Goal: Information Seeking & Learning: Learn about a topic

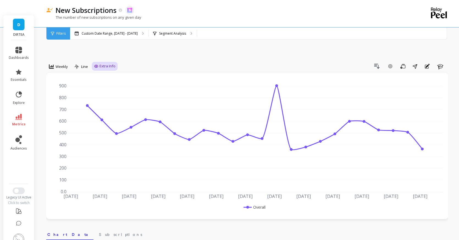
click at [104, 63] on span "Extra Info" at bounding box center [107, 65] width 16 height 5
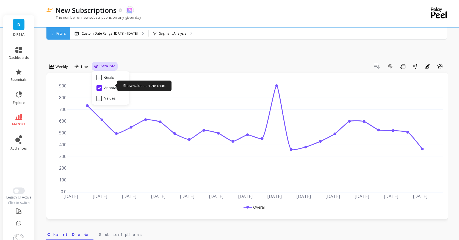
click at [109, 96] on input "Values" at bounding box center [105, 98] width 19 height 5
checkbox input "true"
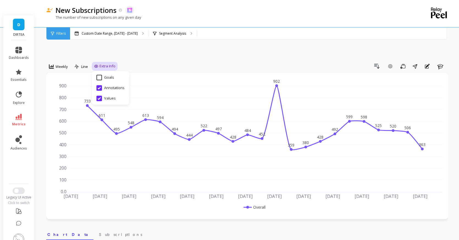
click at [246, 62] on div "Drill Down Add Goal Save Share Annotations Learn" at bounding box center [283, 66] width 330 height 9
click at [94, 35] on p "Custom Date Range, [DATE] - [DATE]" at bounding box center [110, 33] width 56 height 4
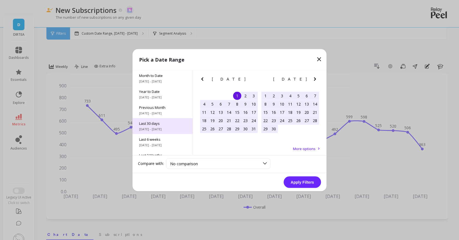
click at [165, 130] on span "[DATE] - [DATE]" at bounding box center [162, 129] width 47 height 4
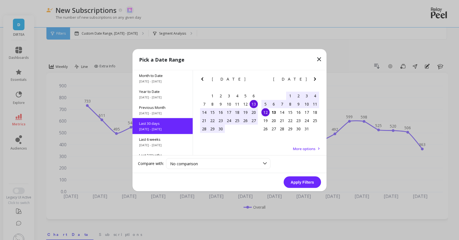
scroll to position [13, 0]
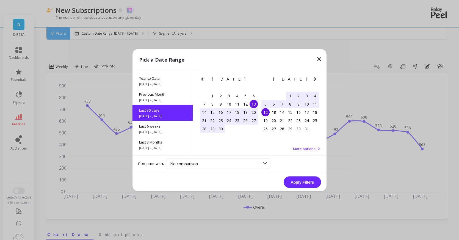
click at [256, 104] on div "13" at bounding box center [253, 104] width 8 height 8
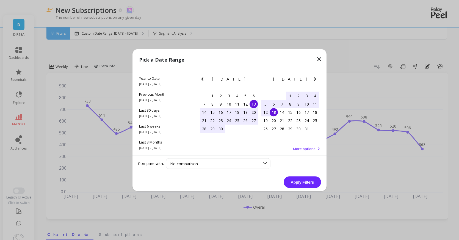
click at [274, 113] on div "13" at bounding box center [273, 112] width 8 height 8
click at [304, 184] on button "Apply Filters" at bounding box center [301, 182] width 37 height 12
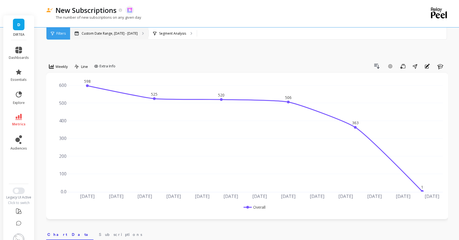
click at [110, 34] on p "Custom Date Range, Sep 13 - Oct 13" at bounding box center [110, 33] width 56 height 4
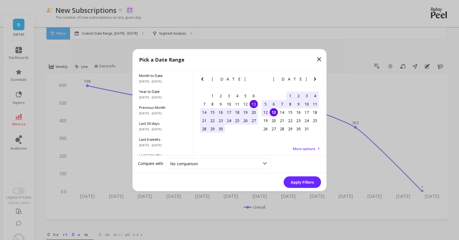
click at [254, 103] on div "13" at bounding box center [253, 104] width 8 height 8
click at [263, 112] on div "12" at bounding box center [265, 112] width 8 height 8
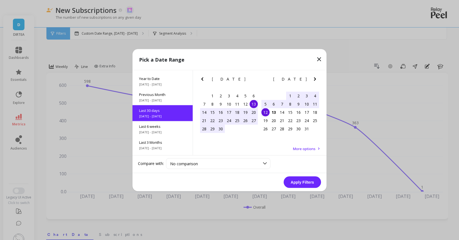
scroll to position [13, 0]
click at [302, 185] on button "Apply Filters" at bounding box center [301, 182] width 37 height 12
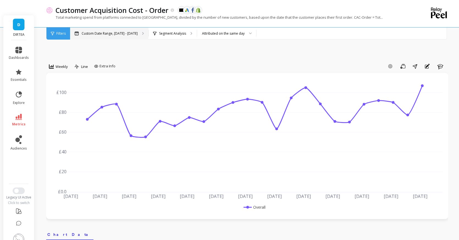
click at [128, 34] on p "Custom Date Range, [DATE] - [DATE]" at bounding box center [110, 33] width 56 height 4
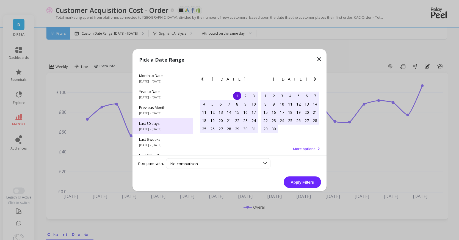
click at [159, 128] on span "[DATE] - [DATE]" at bounding box center [162, 129] width 47 height 4
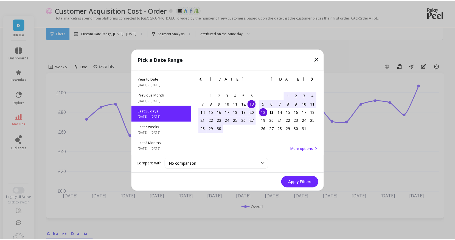
scroll to position [13, 0]
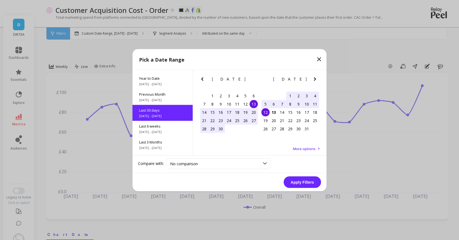
click at [253, 103] on div "13" at bounding box center [253, 104] width 8 height 8
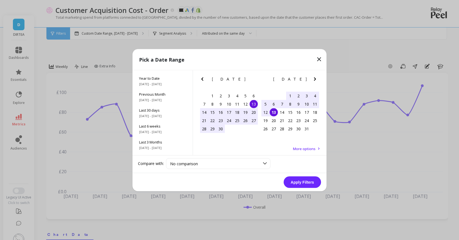
click at [275, 113] on div "13" at bounding box center [273, 112] width 8 height 8
click at [305, 182] on button "Apply Filters" at bounding box center [301, 182] width 37 height 12
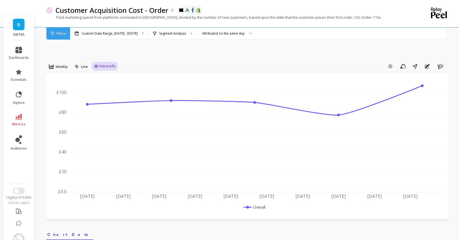
click at [104, 63] on span "Extra Info" at bounding box center [107, 65] width 16 height 5
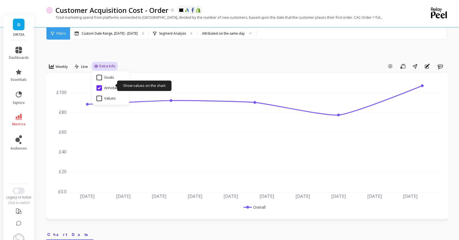
click at [106, 96] on input "Values" at bounding box center [105, 98] width 19 height 5
checkbox input "true"
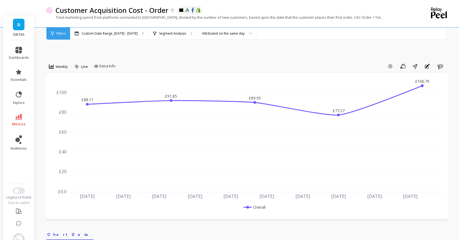
click at [201, 62] on div "Add Goal Save Share Annotations Learn" at bounding box center [283, 66] width 330 height 9
click at [162, 32] on p "Segment Analysis" at bounding box center [172, 33] width 27 height 4
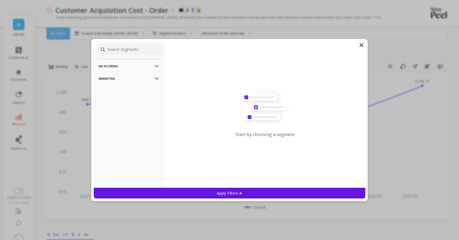
click at [147, 79] on p "Marketing" at bounding box center [129, 78] width 61 height 14
click at [113, 108] on p "Countries" at bounding box center [107, 108] width 16 height 5
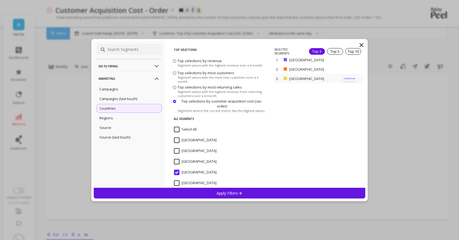
click at [348, 76] on p "remove" at bounding box center [349, 78] width 14 height 4
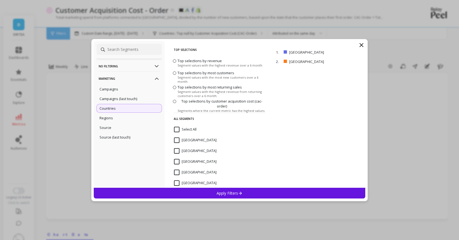
click at [233, 190] on p "Apply Filters" at bounding box center [229, 192] width 26 height 5
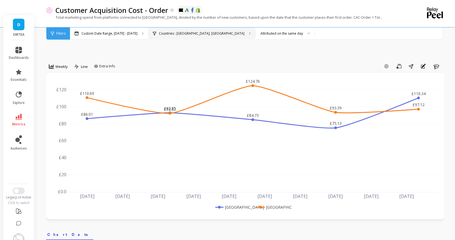
click at [217, 34] on p "Countries : United Kingdom, United States" at bounding box center [202, 33] width 86 height 4
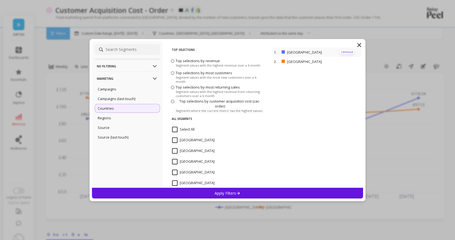
click at [349, 51] on p "remove" at bounding box center [348, 52] width 14 height 4
click at [233, 192] on p "Apply Filters" at bounding box center [228, 192] width 26 height 5
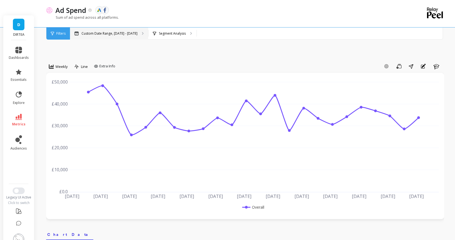
click at [107, 32] on p "Custom Date Range, [DATE] - [DATE]" at bounding box center [110, 33] width 56 height 4
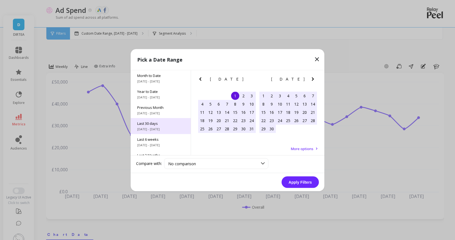
click at [167, 123] on span "Last 30 days" at bounding box center [160, 123] width 47 height 5
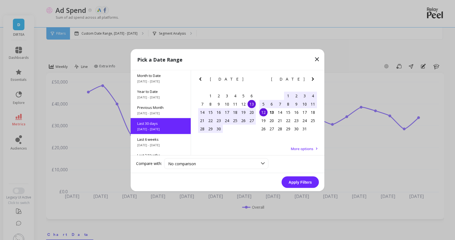
scroll to position [13, 0]
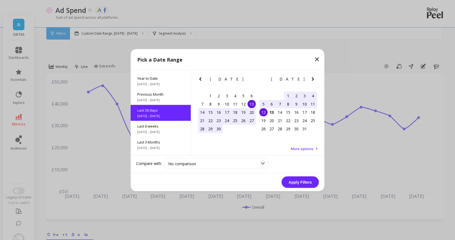
click at [300, 179] on button "Apply Filters" at bounding box center [300, 182] width 37 height 12
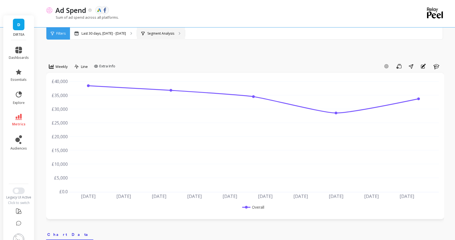
click at [168, 32] on p "Segment Analysis" at bounding box center [161, 33] width 27 height 4
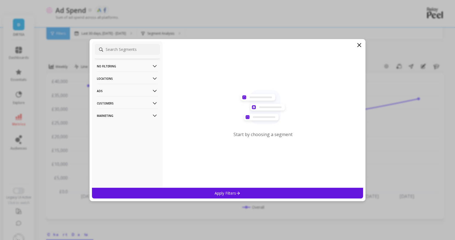
click at [145, 77] on p "Locations" at bounding box center [127, 78] width 61 height 14
click at [122, 91] on div "Countries" at bounding box center [127, 89] width 65 height 9
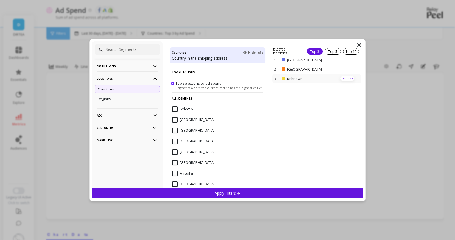
click at [346, 77] on p "remove" at bounding box center [348, 78] width 14 height 4
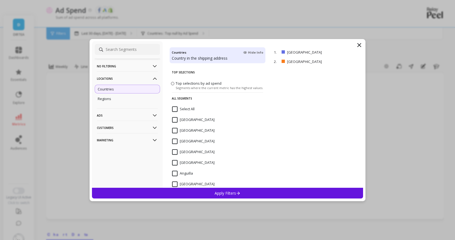
click at [238, 189] on div "Apply Filters" at bounding box center [227, 193] width 271 height 11
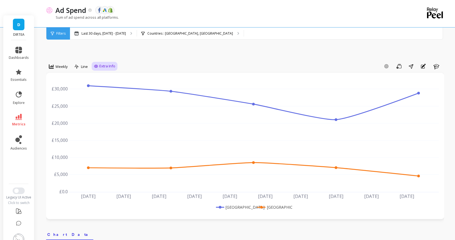
click at [104, 63] on span "Extra Info" at bounding box center [107, 65] width 16 height 5
click at [101, 96] on input "Values" at bounding box center [105, 98] width 19 height 5
checkbox input "true"
click at [246, 62] on div "Add Goal Save Share Annotations Learn" at bounding box center [281, 66] width 327 height 9
click at [237, 204] on rect at bounding box center [235, 207] width 41 height 6
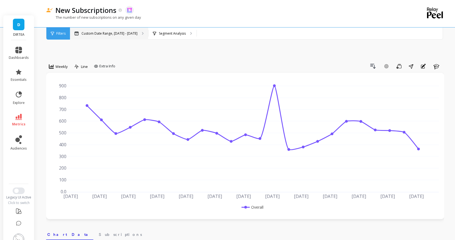
click at [124, 33] on p "Custom Date Range, [DATE] - [DATE]" at bounding box center [110, 33] width 56 height 4
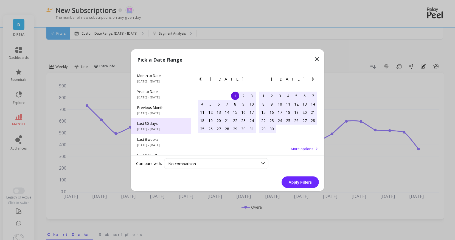
click at [161, 128] on span "[DATE] - [DATE]" at bounding box center [160, 129] width 47 height 4
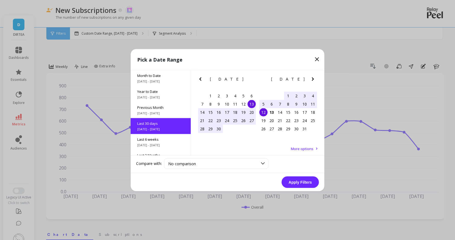
scroll to position [13, 0]
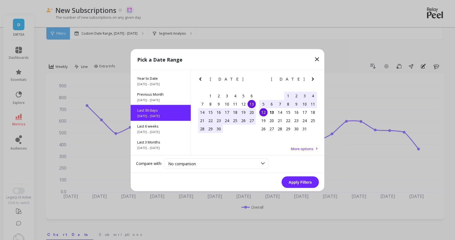
click at [301, 181] on button "Apply Filters" at bounding box center [300, 182] width 37 height 12
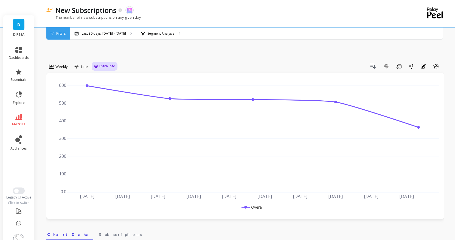
click at [102, 63] on span "Extra Info" at bounding box center [107, 65] width 16 height 5
click at [109, 96] on input "Values" at bounding box center [105, 98] width 19 height 5
checkbox input "true"
click at [162, 62] on div "Drill Down Add Goal Save Share Annotations Learn" at bounding box center [281, 66] width 327 height 9
